Goal: Find specific page/section: Find specific page/section

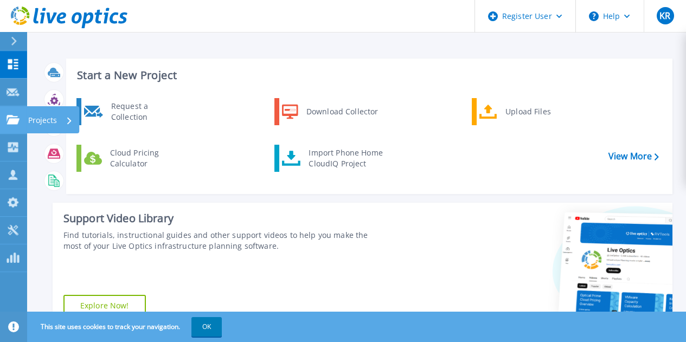
click at [17, 113] on link "Projects Projects" at bounding box center [13, 120] width 27 height 28
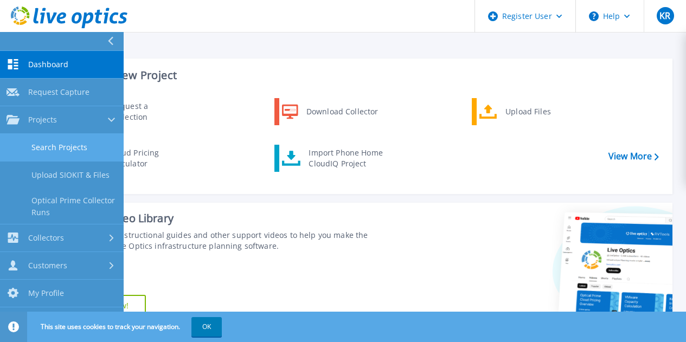
click at [56, 145] on link "Search Projects" at bounding box center [62, 148] width 124 height 28
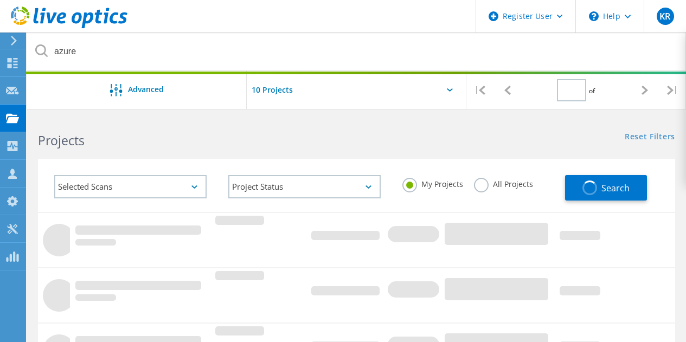
type input "1"
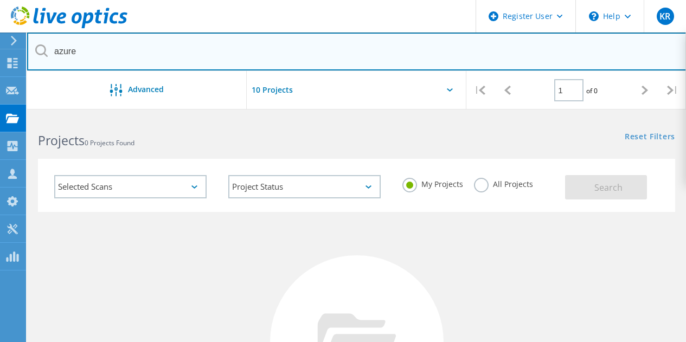
click at [197, 52] on input "azure" at bounding box center [356, 52] width 659 height 38
paste input "3014170"
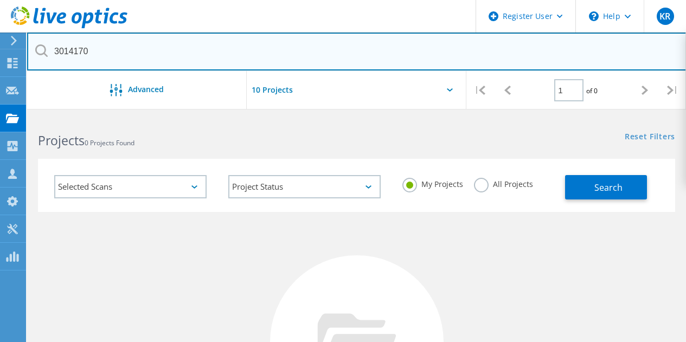
type input "3014170"
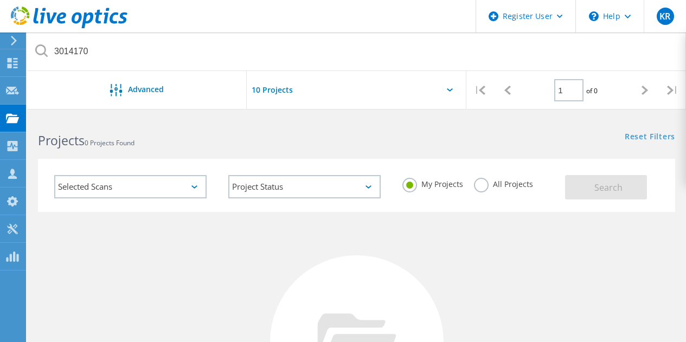
click at [505, 181] on label "All Projects" at bounding box center [503, 183] width 59 height 10
click at [0, 0] on input "All Projects" at bounding box center [0, 0] width 0 height 0
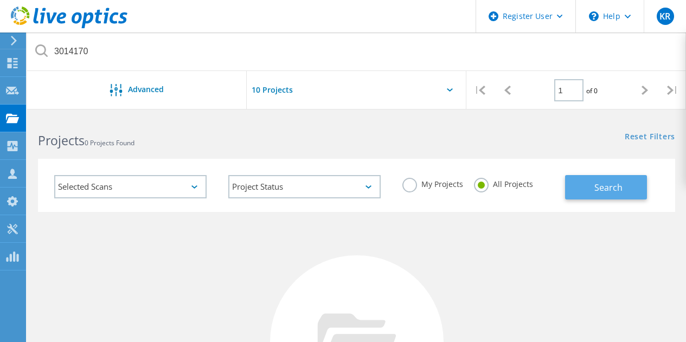
click at [611, 186] on span "Search" at bounding box center [608, 188] width 28 height 12
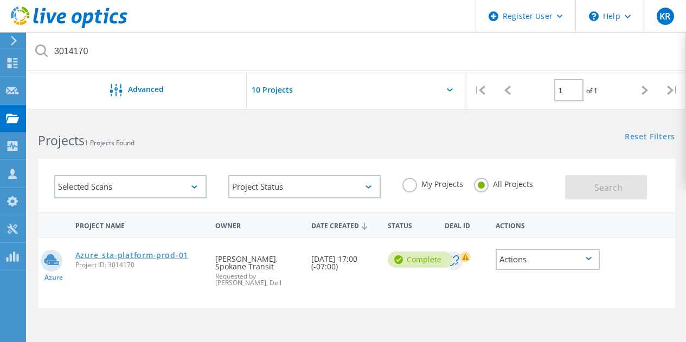
click at [142, 254] on link "Azure_sta-platform-prod-01" at bounding box center [131, 255] width 113 height 8
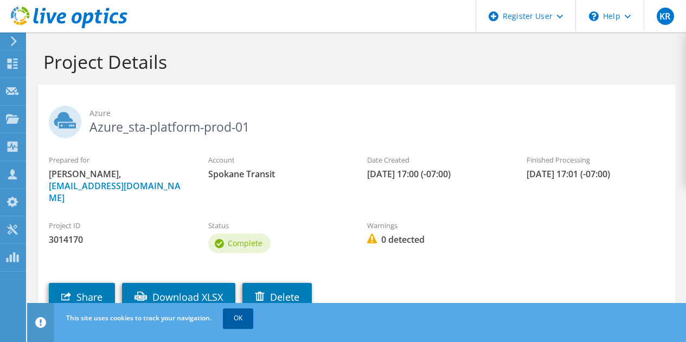
click at [242, 318] on link "OK" at bounding box center [238, 318] width 30 height 20
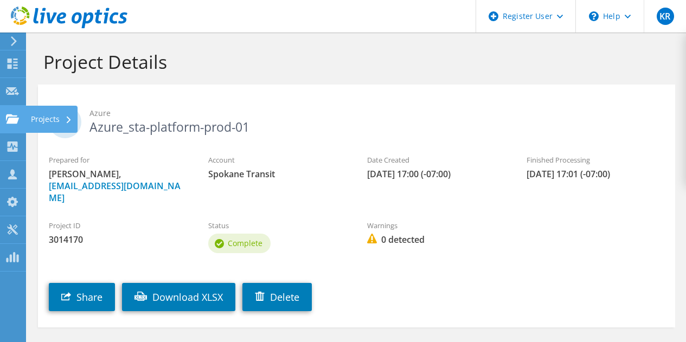
click at [47, 117] on div "Projects" at bounding box center [51, 119] width 52 height 27
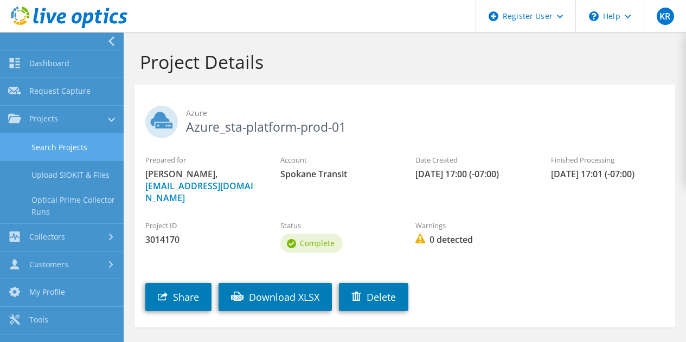
click at [81, 147] on link "Search Projects" at bounding box center [62, 147] width 124 height 28
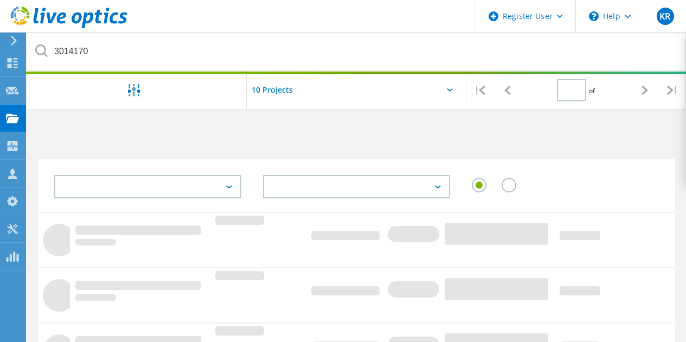
type input "1"
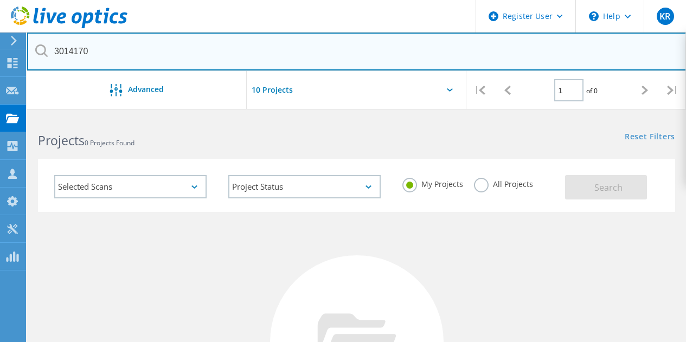
click at [112, 41] on input "3014170" at bounding box center [356, 52] width 659 height 38
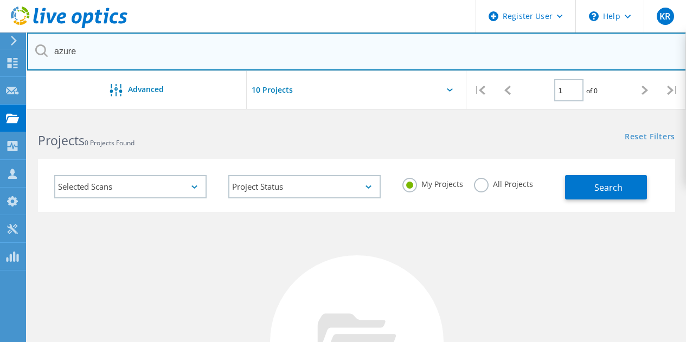
type input "azure"
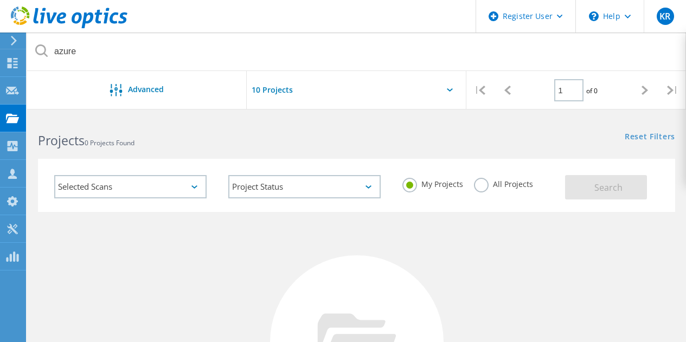
click at [483, 184] on label "All Projects" at bounding box center [503, 183] width 59 height 10
click at [0, 0] on input "All Projects" at bounding box center [0, 0] width 0 height 0
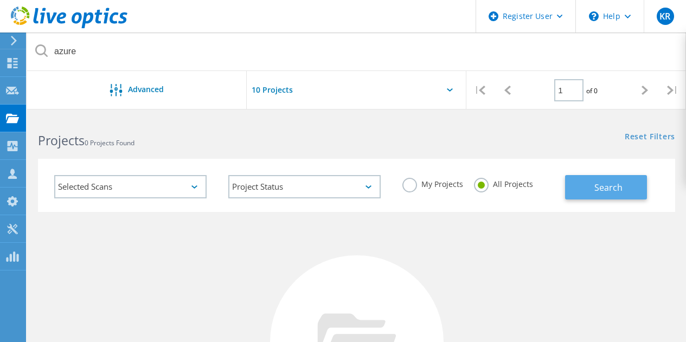
click at [614, 182] on span "Search" at bounding box center [608, 188] width 28 height 12
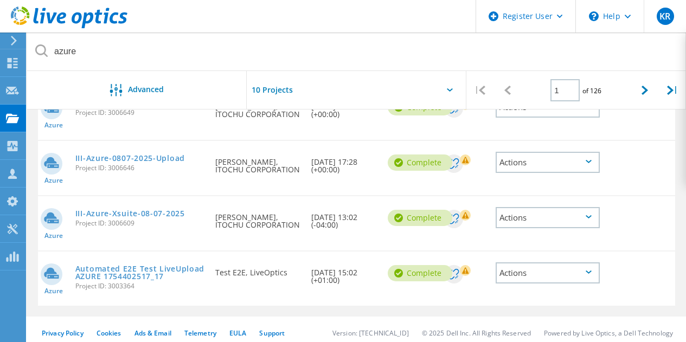
scroll to position [533, 0]
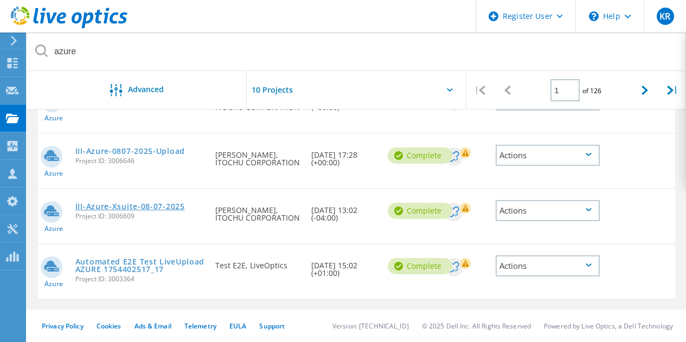
click at [151, 207] on link "III-Azure-Xsuite-08-07-2025" at bounding box center [129, 207] width 109 height 8
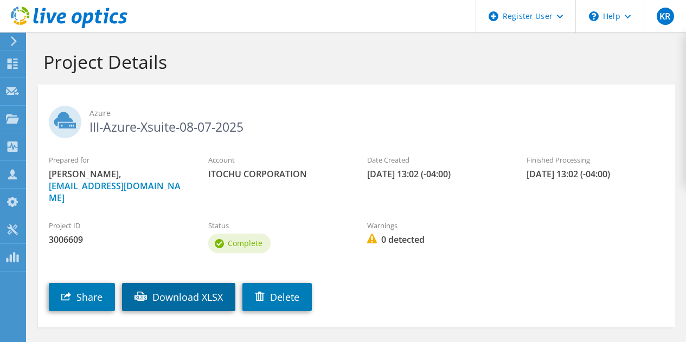
click at [192, 286] on link "Download XLSX" at bounding box center [178, 297] width 113 height 28
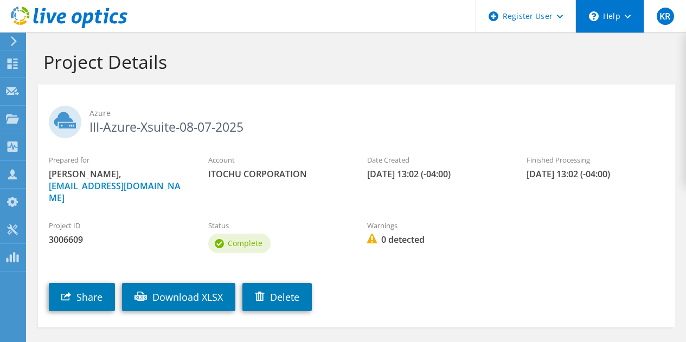
click at [635, 16] on div "\n Help" at bounding box center [609, 16] width 68 height 33
